Goal: Transaction & Acquisition: Convert currency between wallets

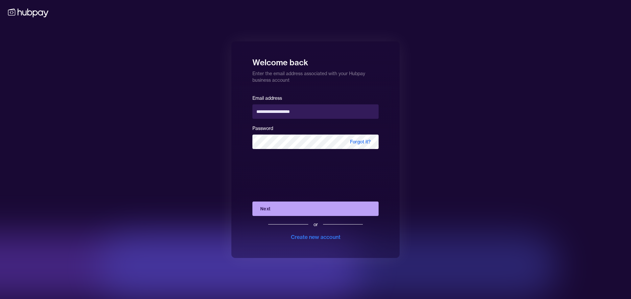
click at [277, 211] on button "Next" at bounding box center [315, 209] width 126 height 14
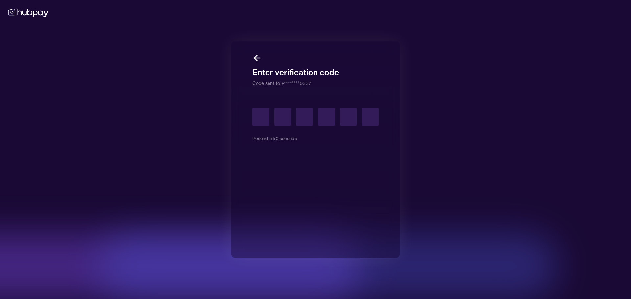
type input "*"
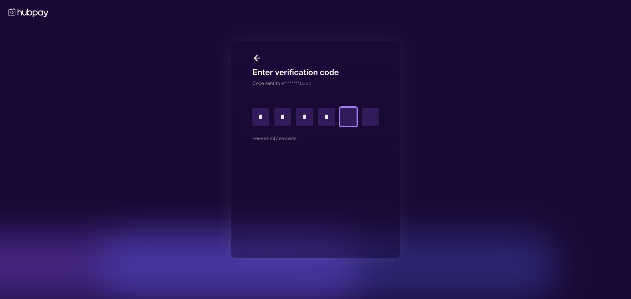
type input "*"
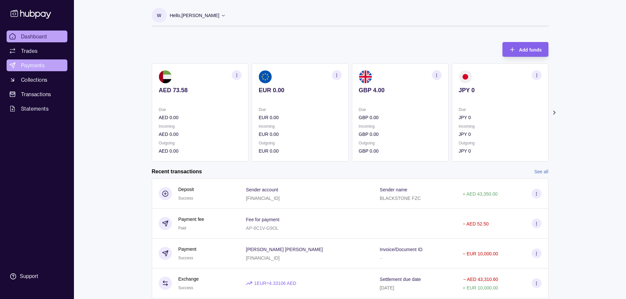
click at [36, 68] on span "Payments" at bounding box center [33, 65] width 24 height 8
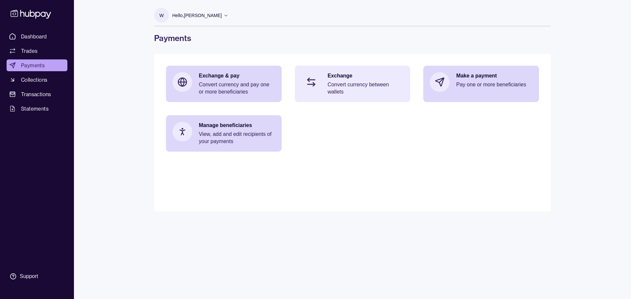
click at [348, 90] on p "Convert currency between wallets" at bounding box center [365, 88] width 76 height 14
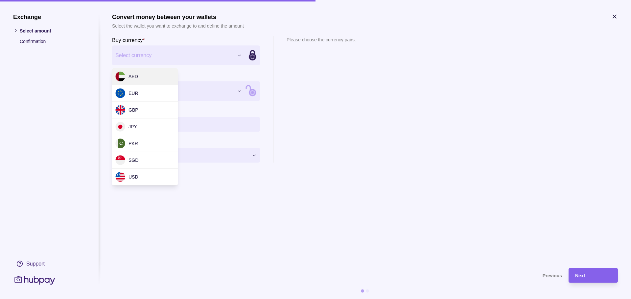
click at [173, 299] on div "Exchange Select amount Confirmation Support Convert money between your wallets …" at bounding box center [315, 299] width 631 height 0
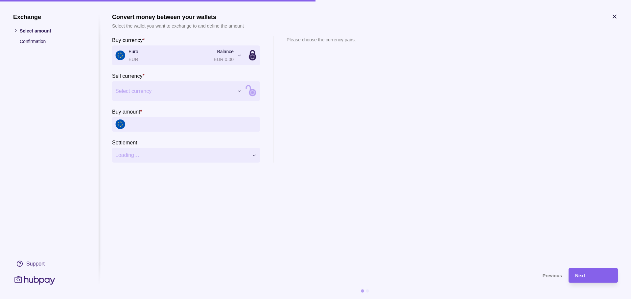
click at [158, 299] on div "Exchange Select amount Confirmation Support Convert money between your wallets …" at bounding box center [315, 299] width 631 height 0
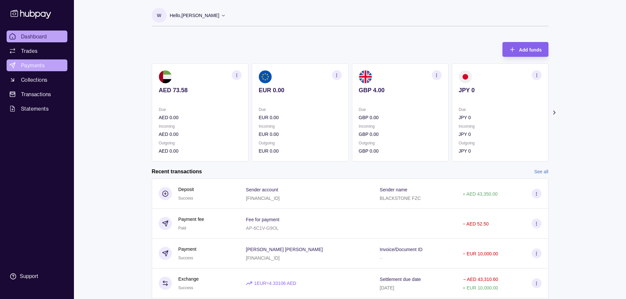
click at [36, 66] on span "Payments" at bounding box center [33, 65] width 24 height 8
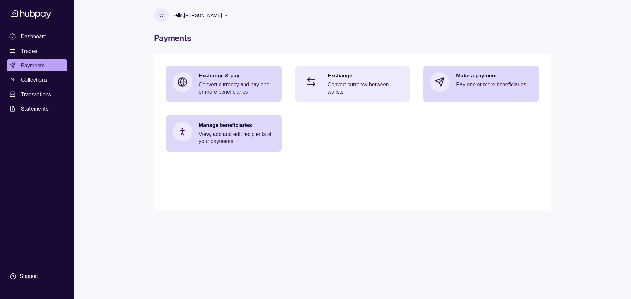
click at [359, 81] on div "Exchange Convert currency between wallets" at bounding box center [365, 83] width 76 height 23
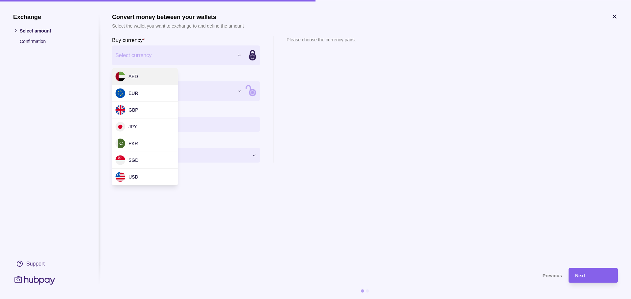
click at [170, 299] on div "Exchange Select amount Confirmation Support Convert money between your wallets …" at bounding box center [315, 299] width 631 height 0
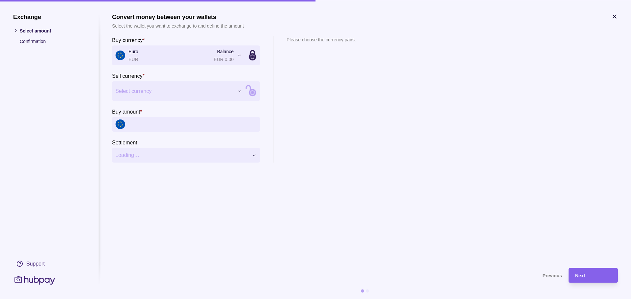
click at [173, 299] on div "Exchange Select amount Confirmation Support Convert money between your wallets …" at bounding box center [315, 299] width 631 height 0
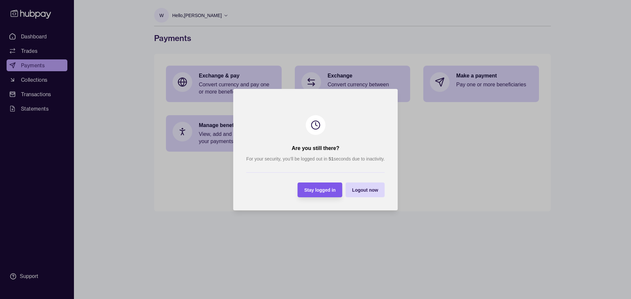
click at [320, 189] on span "Stay logged in" at bounding box center [320, 190] width 32 height 5
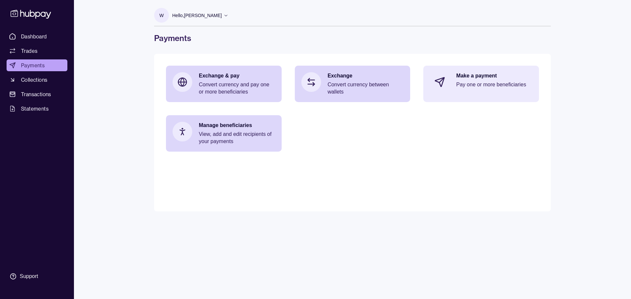
click at [473, 77] on p "Make a payment" at bounding box center [494, 75] width 76 height 7
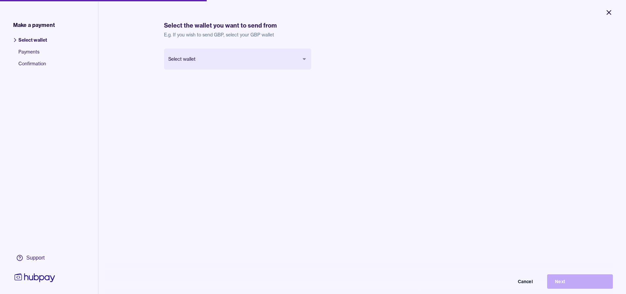
click at [608, 11] on icon "Close" at bounding box center [609, 13] width 8 height 8
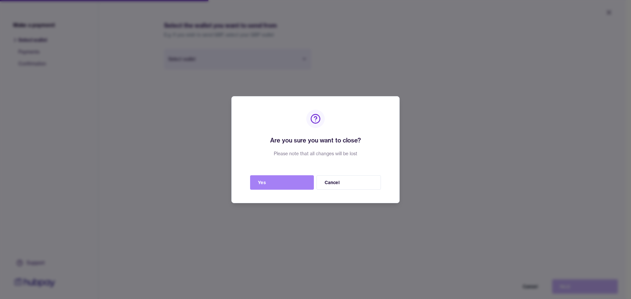
click at [289, 182] on button "Yes" at bounding box center [282, 182] width 64 height 14
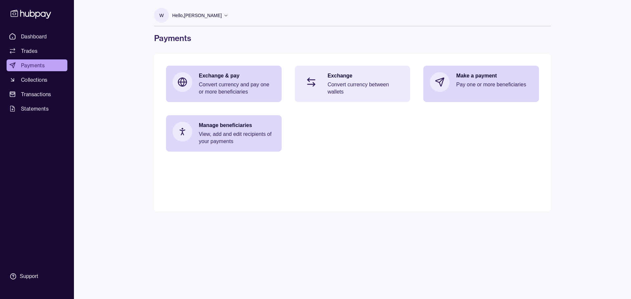
click at [367, 84] on p "Convert currency between wallets" at bounding box center [365, 88] width 76 height 14
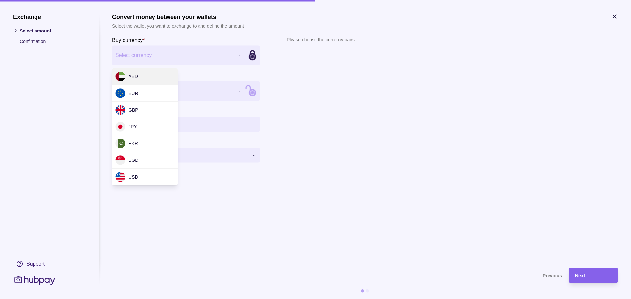
click at [156, 299] on div "Exchange Select amount Confirmation Support Convert money between your wallets …" at bounding box center [315, 299] width 631 height 0
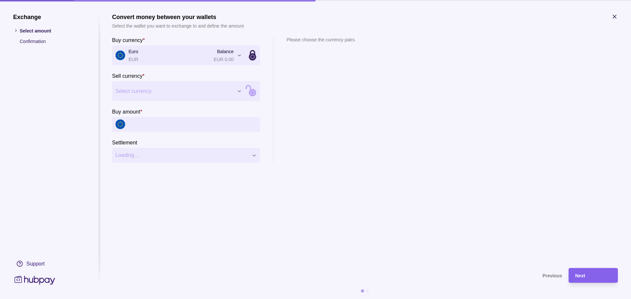
click at [147, 299] on div "Exchange Select amount Confirmation Support Convert money between your wallets …" at bounding box center [315, 299] width 631 height 0
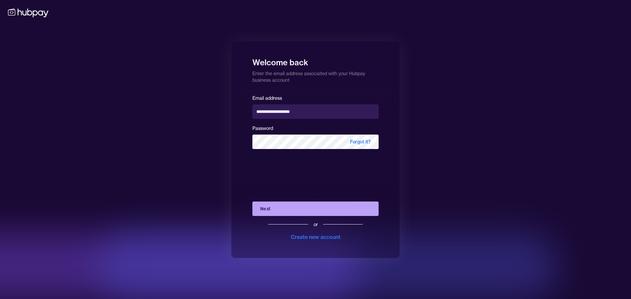
click at [270, 205] on button "Next" at bounding box center [315, 209] width 126 height 14
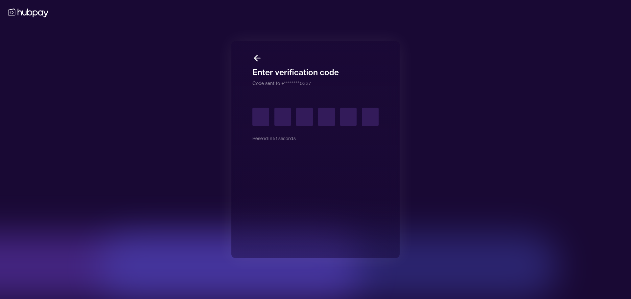
type input "*"
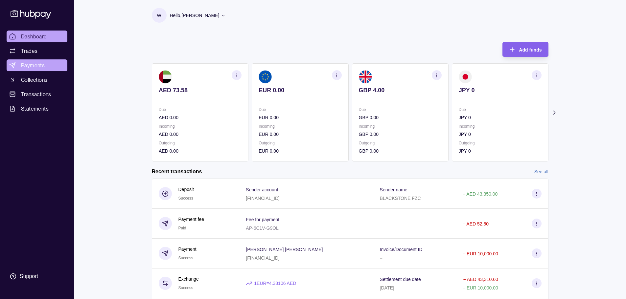
click at [42, 67] on span "Payments" at bounding box center [33, 65] width 24 height 8
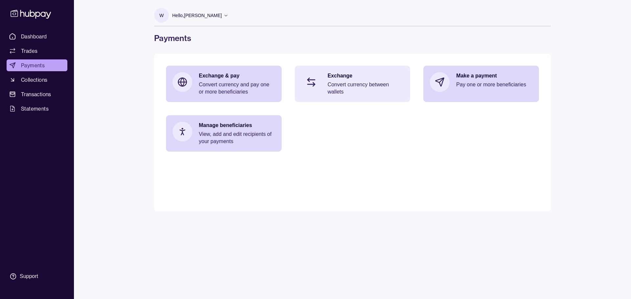
click at [338, 77] on p "Exchange" at bounding box center [365, 75] width 76 height 7
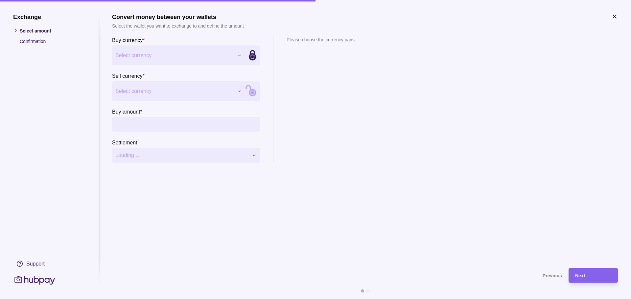
click at [168, 299] on div "Exchange Select amount Confirmation Support Convert money between your wallets …" at bounding box center [315, 299] width 631 height 0
click at [162, 299] on div "Exchange Select amount Confirmation Support Convert money between your wallets …" at bounding box center [315, 299] width 631 height 0
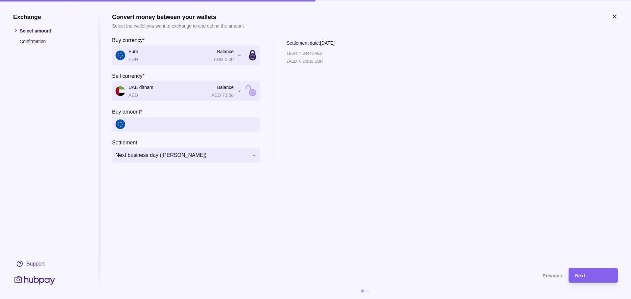
click at [614, 16] on icon "button" at bounding box center [613, 16] width 3 height 3
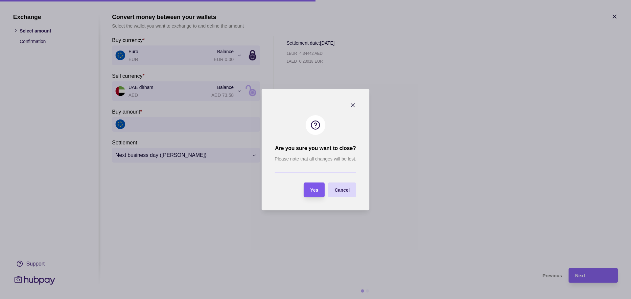
click at [313, 191] on span "Yes" at bounding box center [314, 190] width 8 height 5
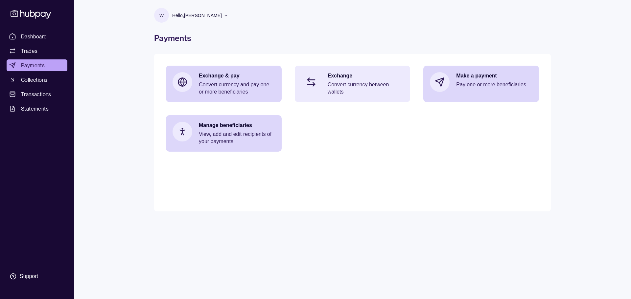
click at [356, 85] on p "Convert currency between wallets" at bounding box center [365, 88] width 76 height 14
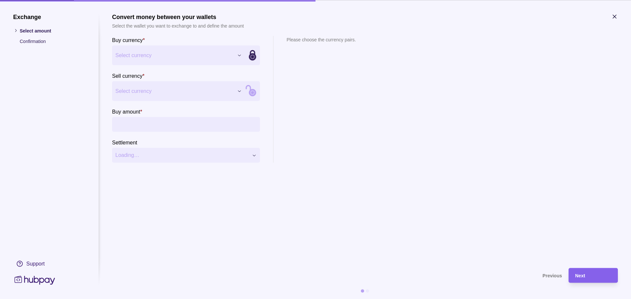
click at [171, 299] on div "Exchange Select amount Confirmation Support Convert money between your wallets …" at bounding box center [315, 299] width 631 height 0
click at [163, 299] on div "Exchange Select amount Confirmation Support Convert money between your wallets …" at bounding box center [315, 299] width 631 height 0
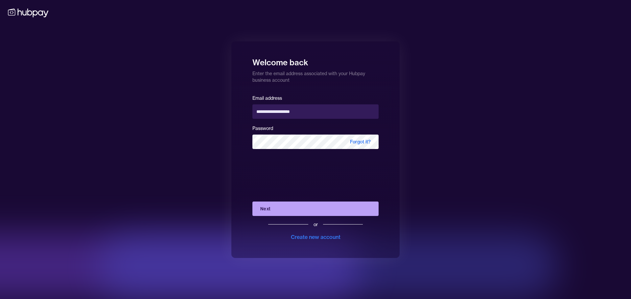
click at [275, 205] on button "Next" at bounding box center [315, 209] width 126 height 14
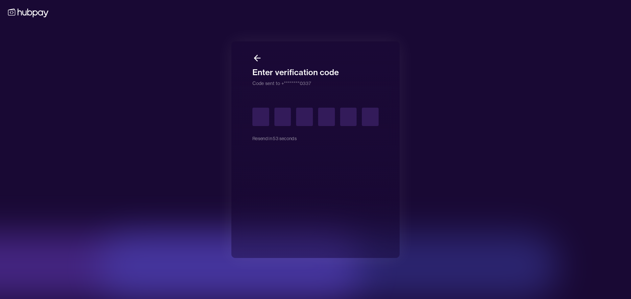
type input "*"
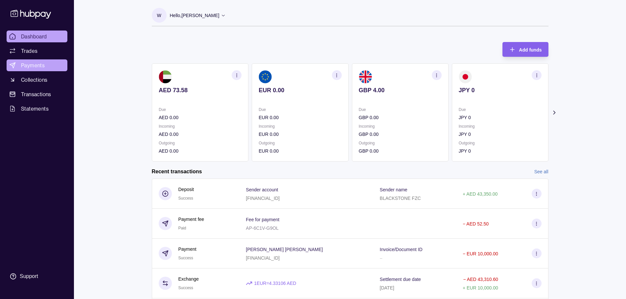
click at [41, 66] on span "Payments" at bounding box center [33, 65] width 24 height 8
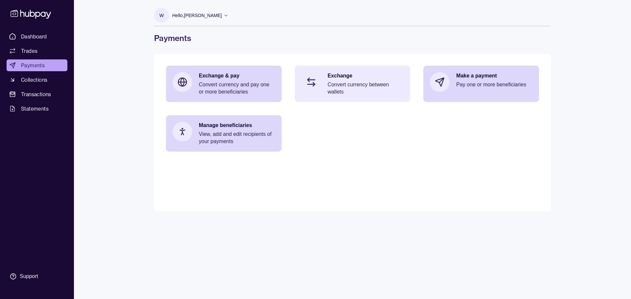
click at [361, 79] on p "Exchange" at bounding box center [365, 75] width 76 height 7
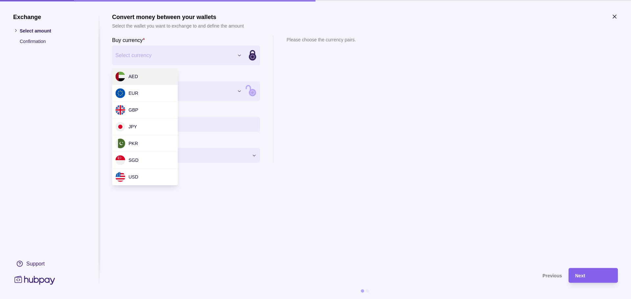
click at [167, 299] on div "Exchange Select amount Confirmation Support Convert money between your wallets …" at bounding box center [315, 299] width 631 height 0
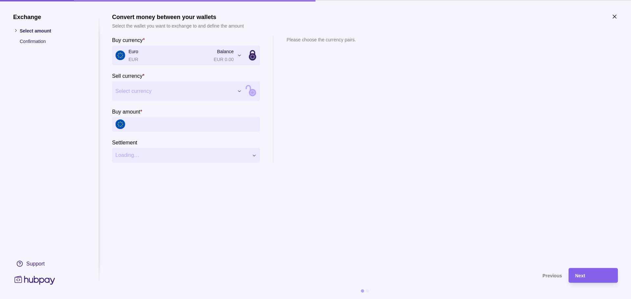
click at [156, 299] on div "Exchange Select amount Confirmation Support Convert money between your wallets …" at bounding box center [315, 299] width 631 height 0
